Goal: Information Seeking & Learning: Compare options

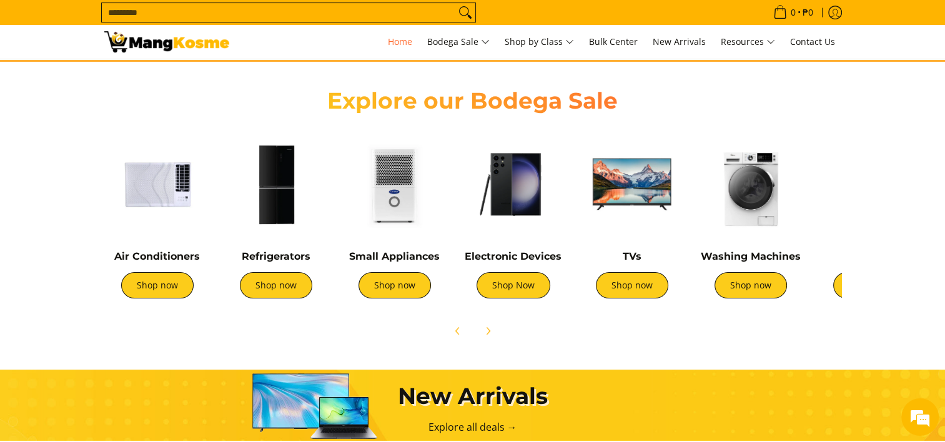
scroll to position [416, 0]
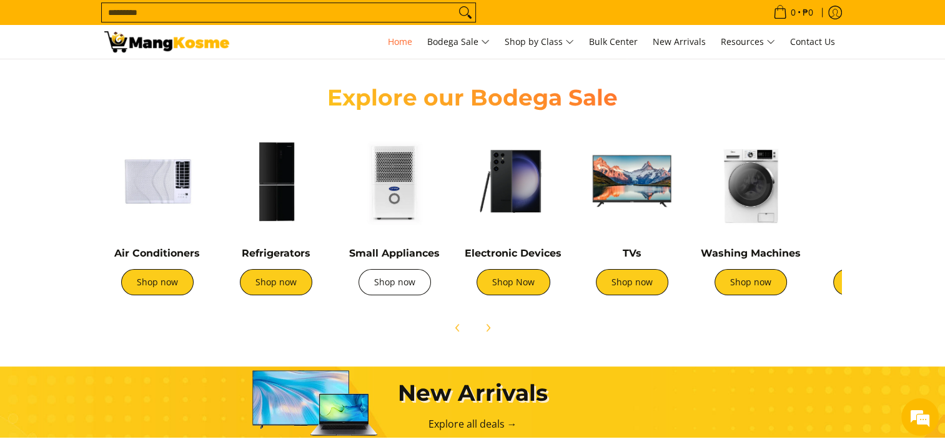
click at [394, 287] on link "Shop now" at bounding box center [395, 282] width 72 height 26
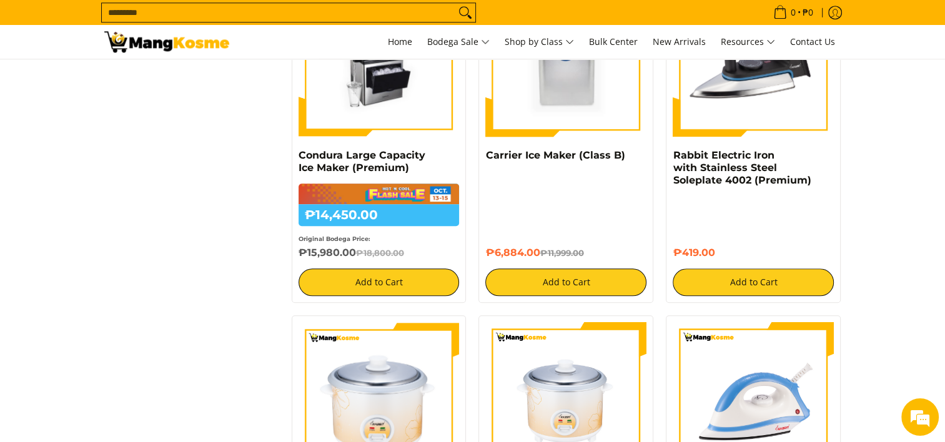
scroll to position [1499, 0]
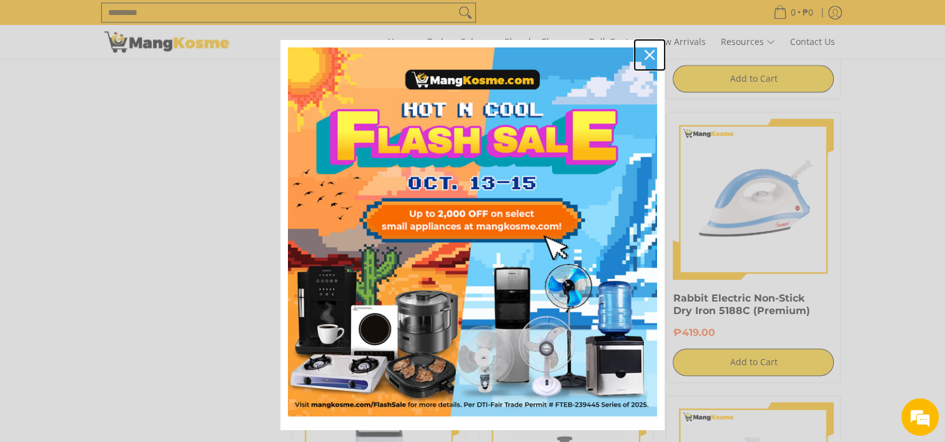
click at [643, 49] on div "Close" at bounding box center [650, 55] width 20 height 20
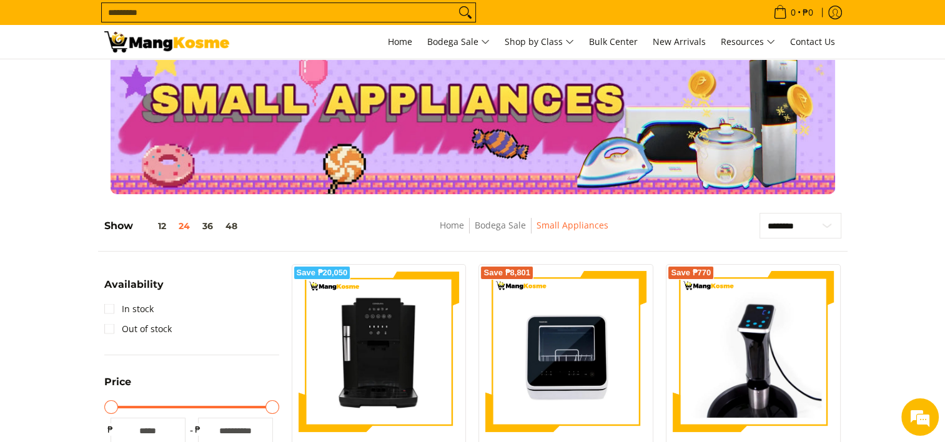
scroll to position [0, 0]
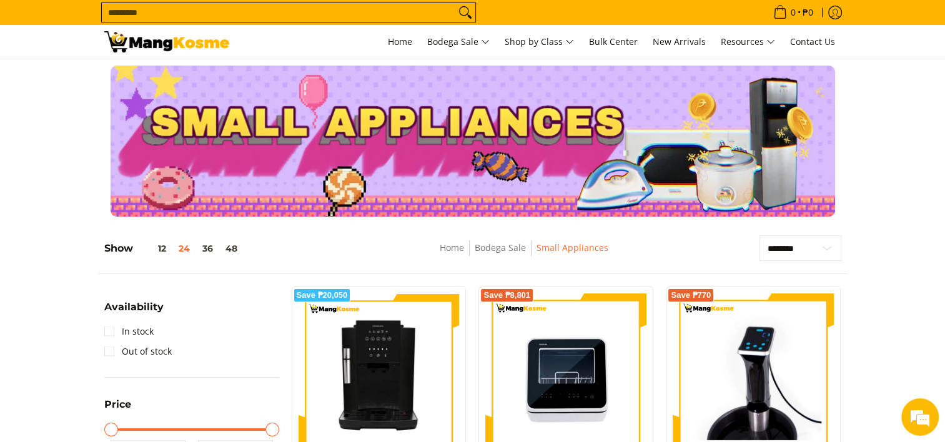
click at [862, 211] on div at bounding box center [472, 141] width 945 height 151
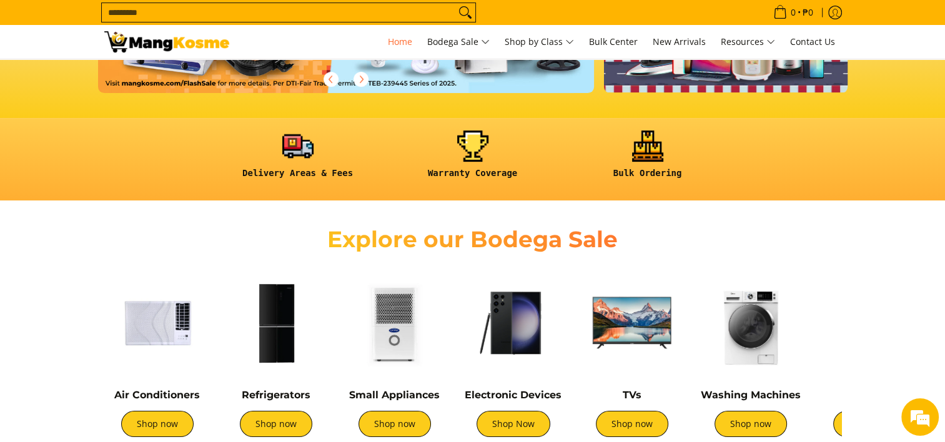
scroll to position [332, 0]
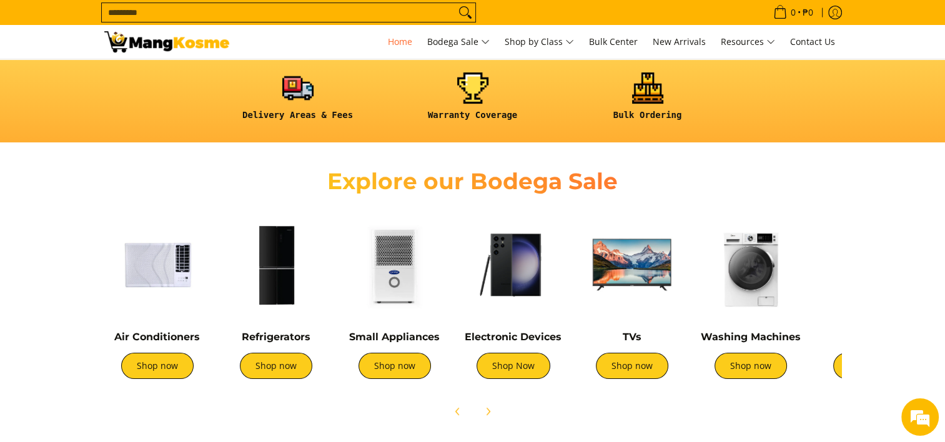
click at [285, 246] on img at bounding box center [276, 265] width 106 height 106
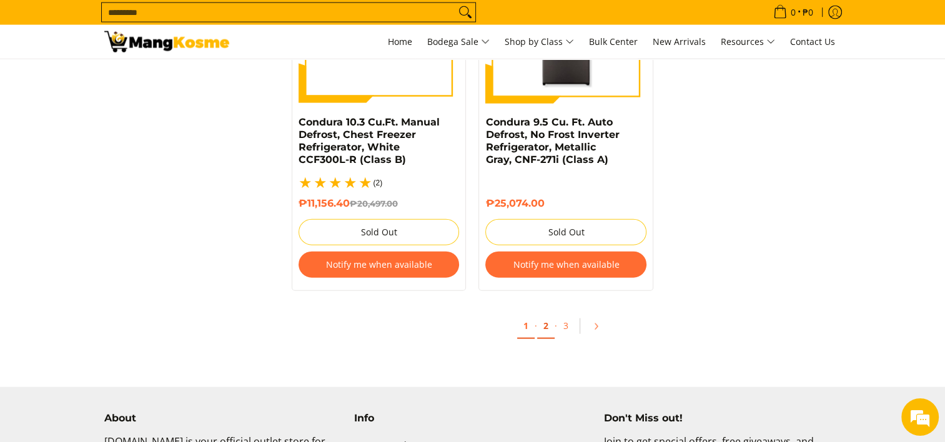
click at [542, 314] on link "2" at bounding box center [545, 327] width 17 height 26
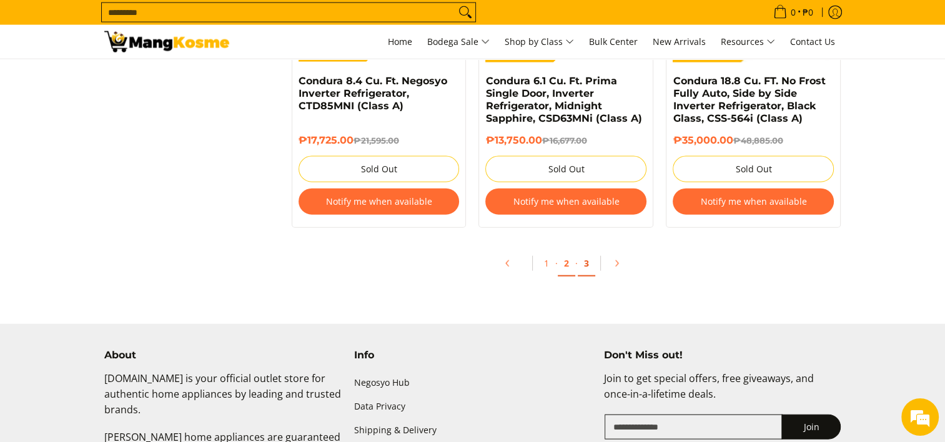
click at [585, 261] on link "3" at bounding box center [586, 264] width 17 height 26
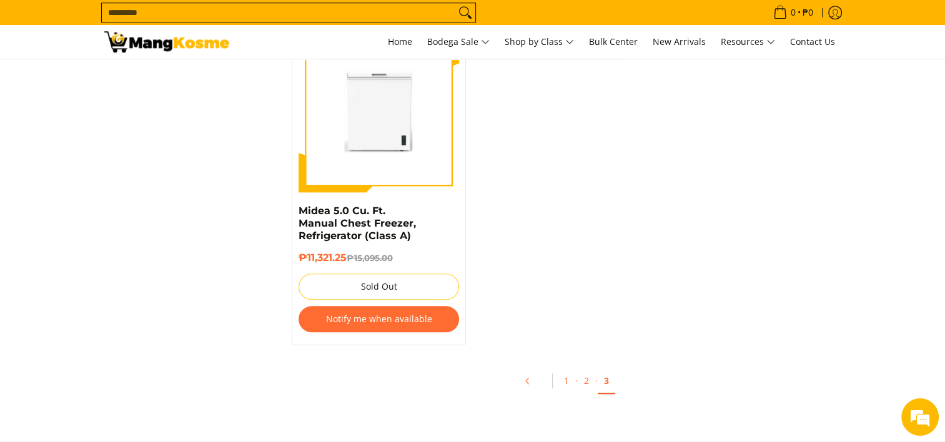
scroll to position [1332, 0]
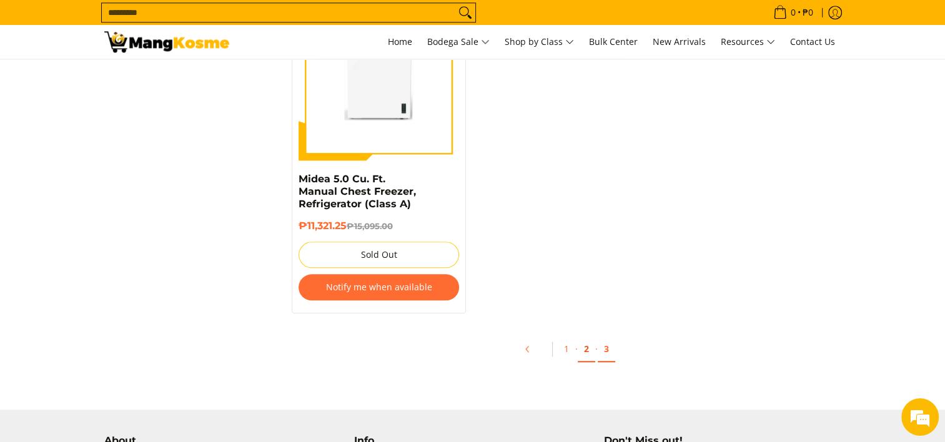
click at [584, 338] on link "2" at bounding box center [586, 350] width 17 height 26
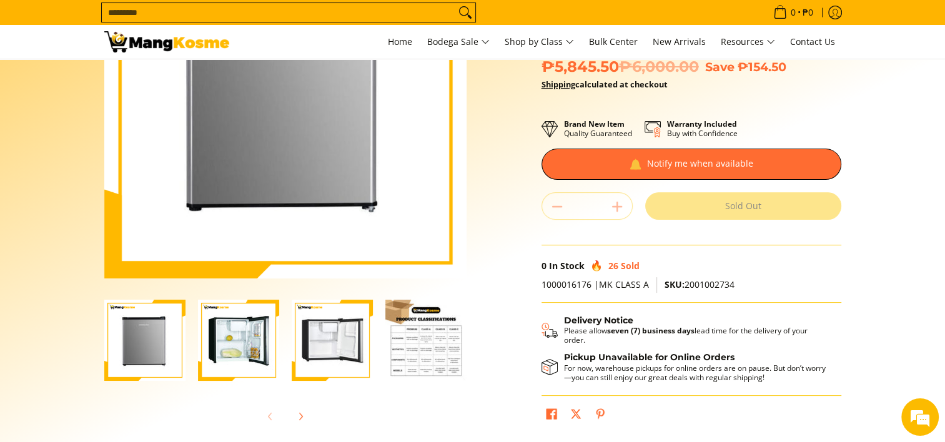
scroll to position [208, 0]
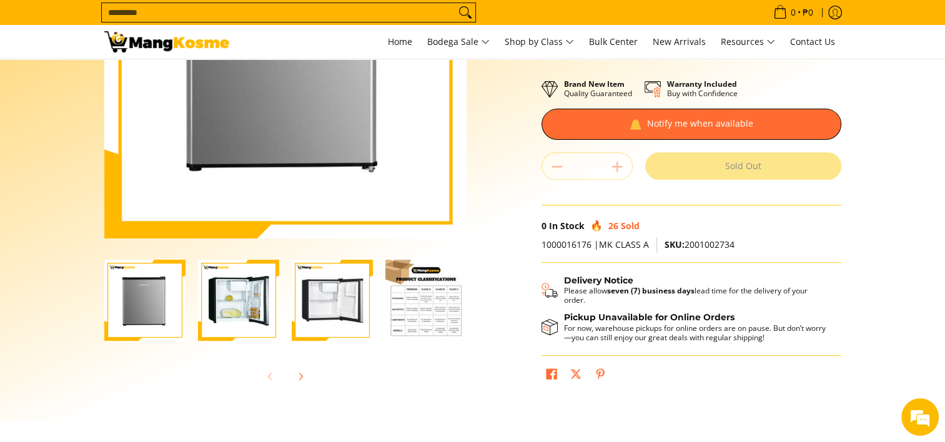
click at [262, 292] on img "Condura 1.7 Cu. Ft. Manual Defrost, Inox, Personal Refrigerato, CPR48MN-R (Clas…" at bounding box center [238, 300] width 81 height 81
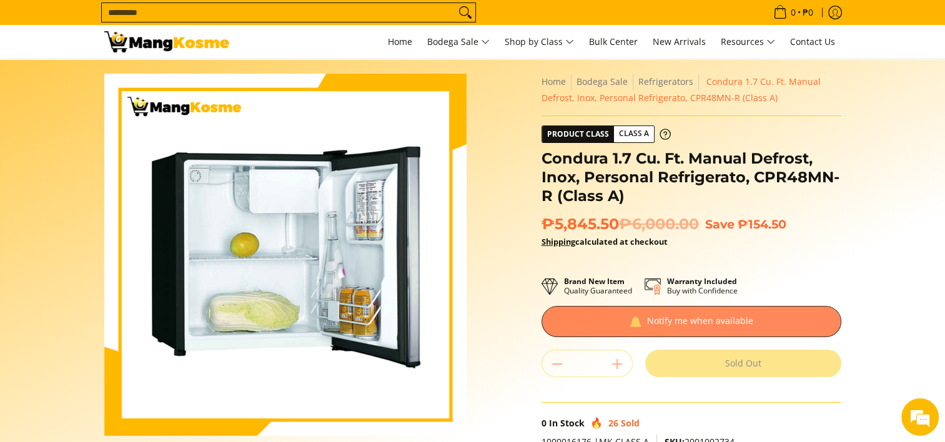
scroll to position [0, 0]
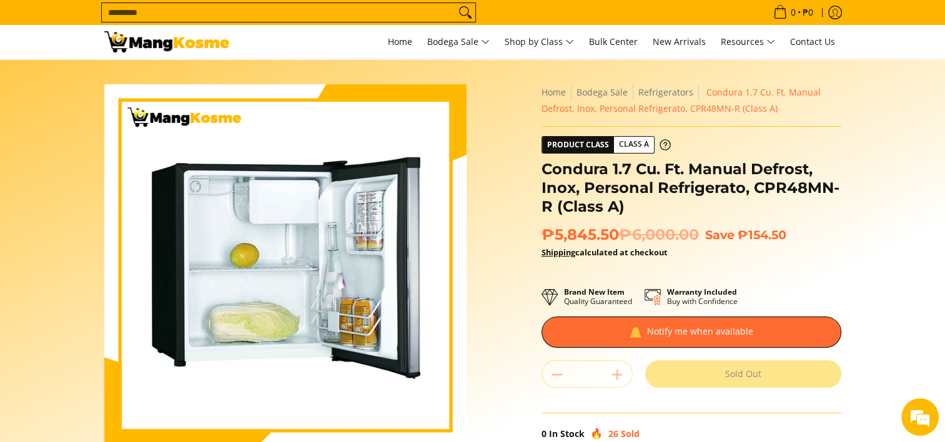
click at [487, 123] on div "Skip to Main Content Enable zoom Disable zoom Enable zoom Disable zoom Enable z…" at bounding box center [473, 350] width 750 height 533
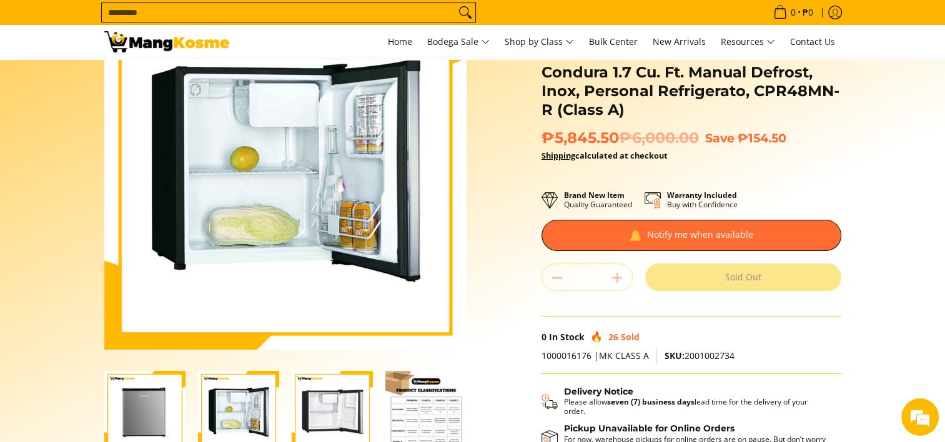
scroll to position [208, 0]
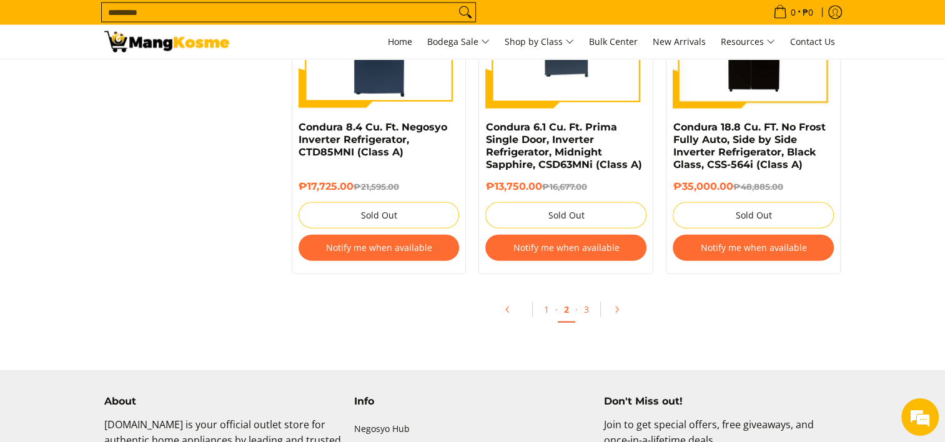
scroll to position [2749, 0]
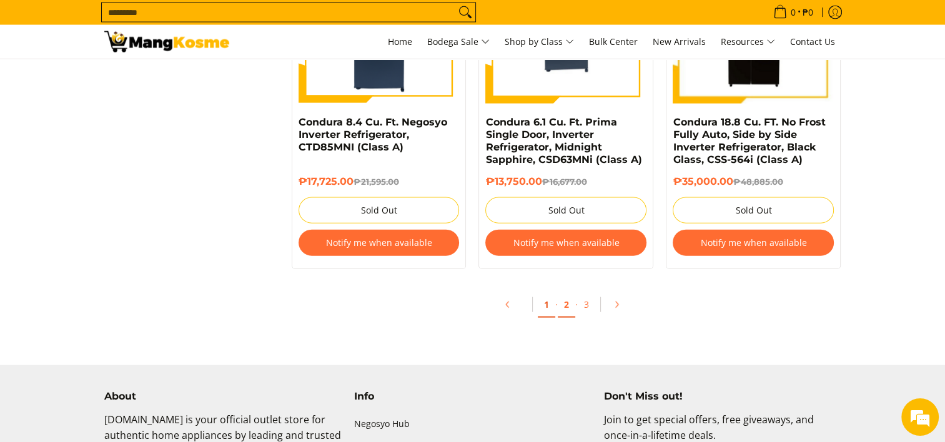
click at [543, 307] on link "1" at bounding box center [546, 305] width 17 height 26
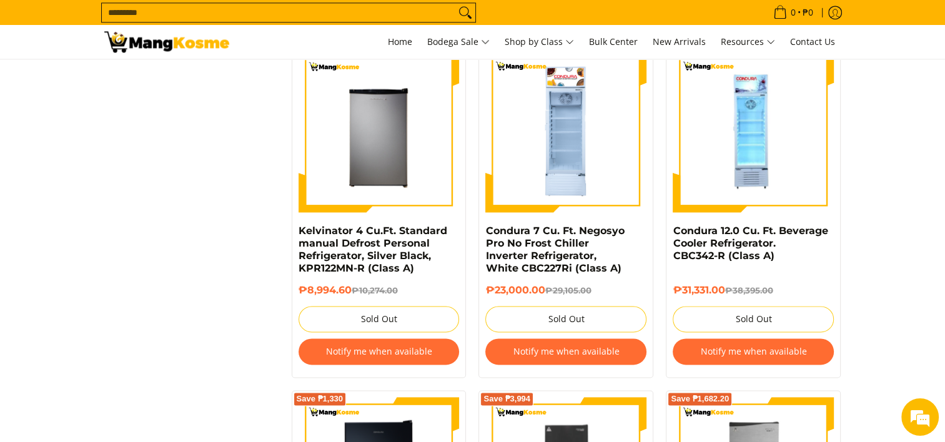
scroll to position [1582, 0]
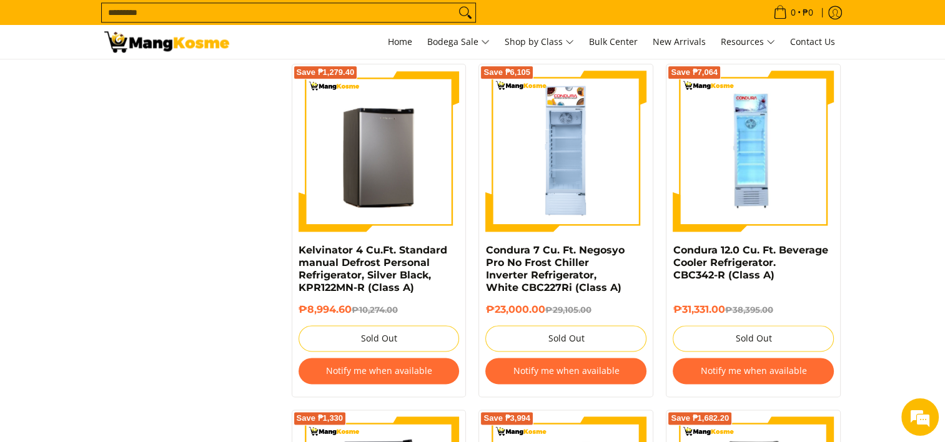
click at [424, 206] on img at bounding box center [379, 151] width 161 height 161
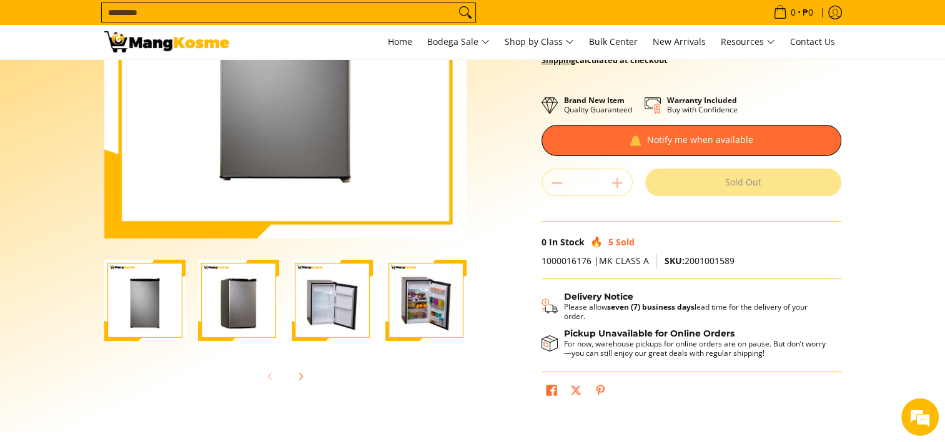
click at [374, 295] on div at bounding box center [332, 300] width 94 height 97
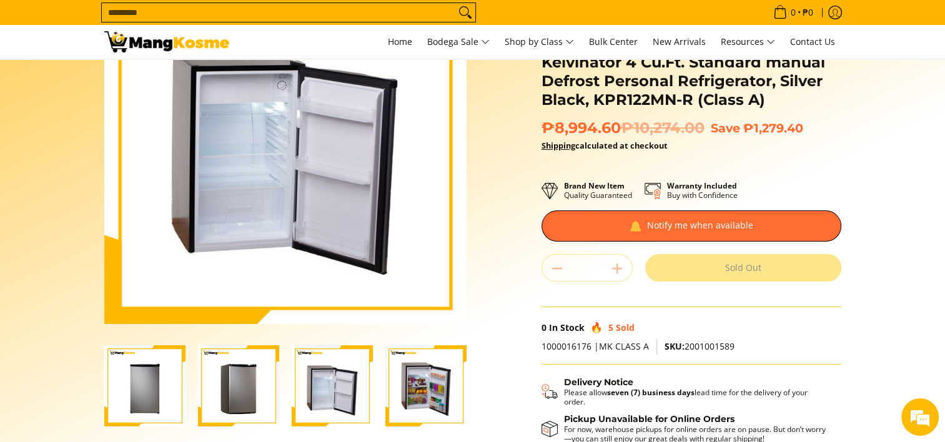
scroll to position [125, 0]
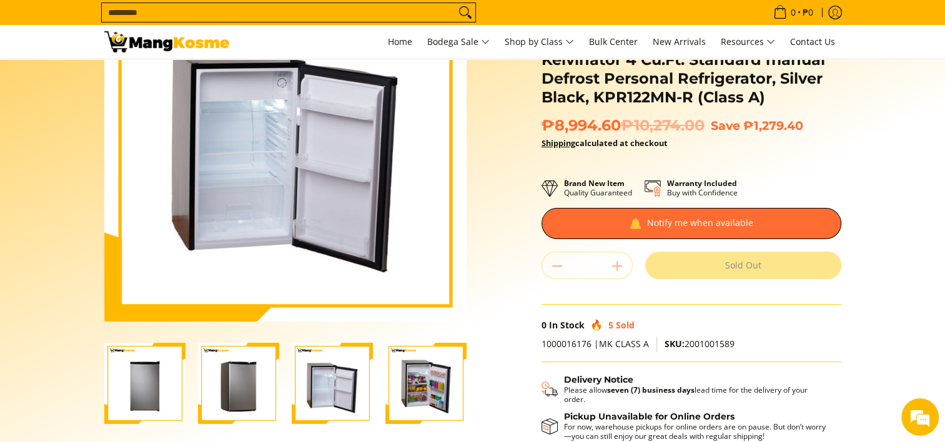
click at [357, 376] on img "Kelvinator 4 Cu.Ft. Standard manual Defrost Personal Refrigerator, Silver Black…" at bounding box center [332, 383] width 81 height 81
click at [425, 377] on img "Kelvinator 4 Cu.Ft. Standard manual Defrost Personal Refrigerator, Silver Black…" at bounding box center [425, 383] width 81 height 81
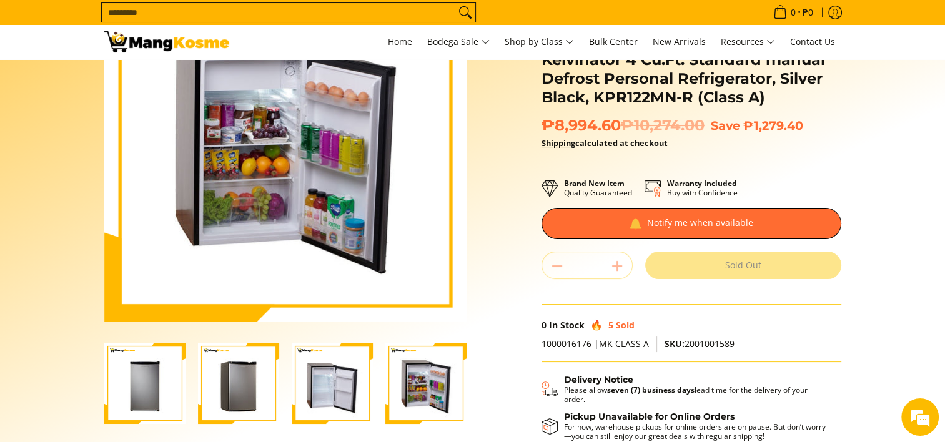
click at [358, 395] on img "Kelvinator 4 Cu.Ft. Standard manual Defrost Personal Refrigerator, Silver Black…" at bounding box center [332, 383] width 81 height 81
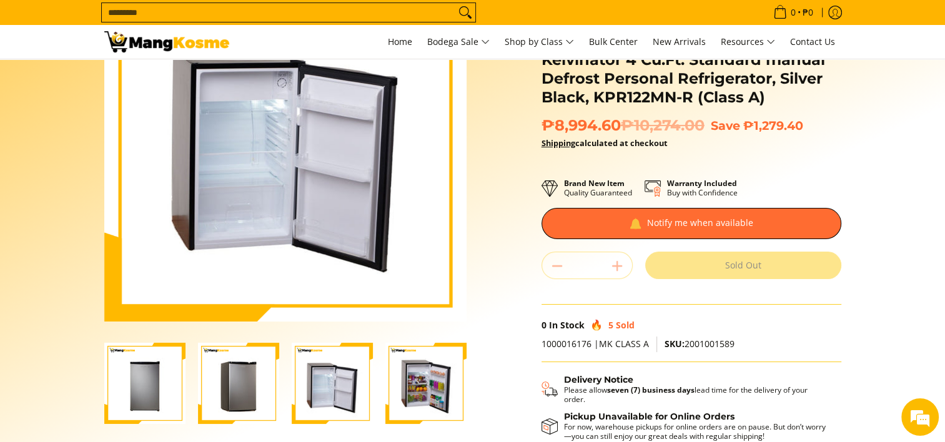
click at [432, 387] on img "Kelvinator 4 Cu.Ft. Standard manual Defrost Personal Refrigerator, Silver Black…" at bounding box center [425, 383] width 81 height 81
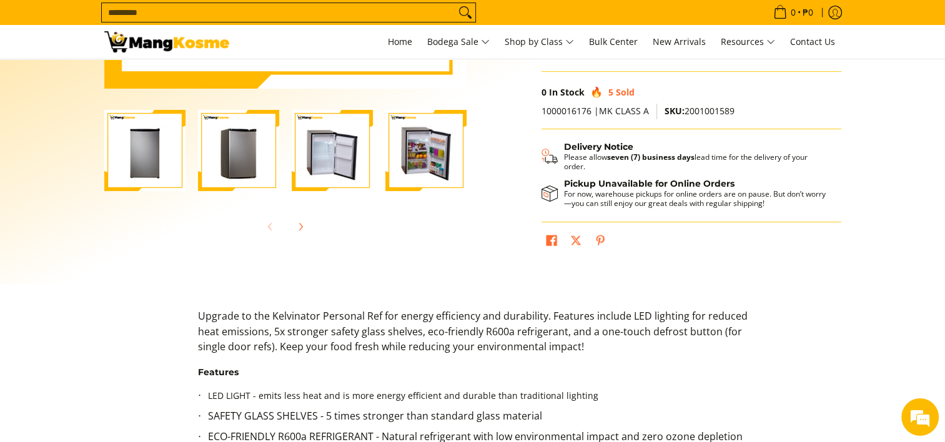
scroll to position [391, 0]
